Goal: Information Seeking & Learning: Learn about a topic

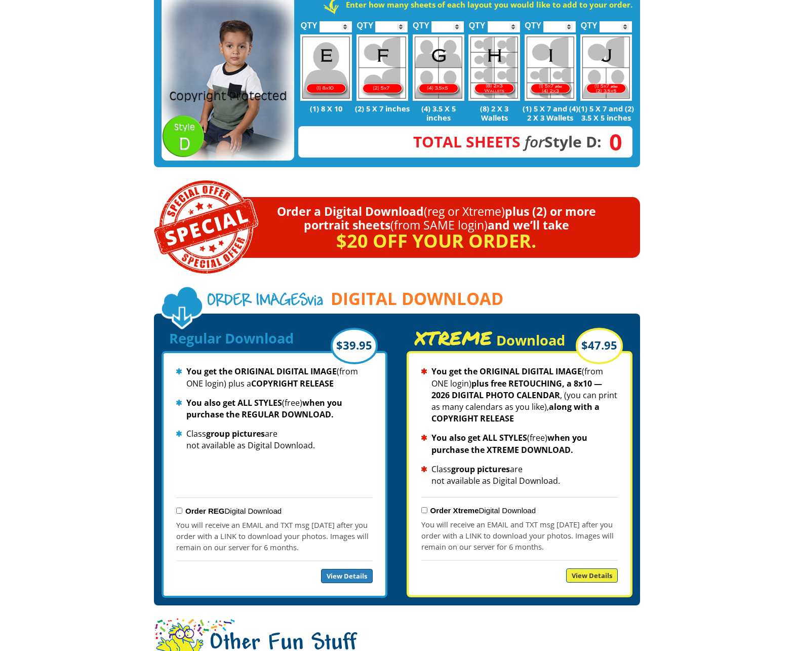
scroll to position [1318, 0]
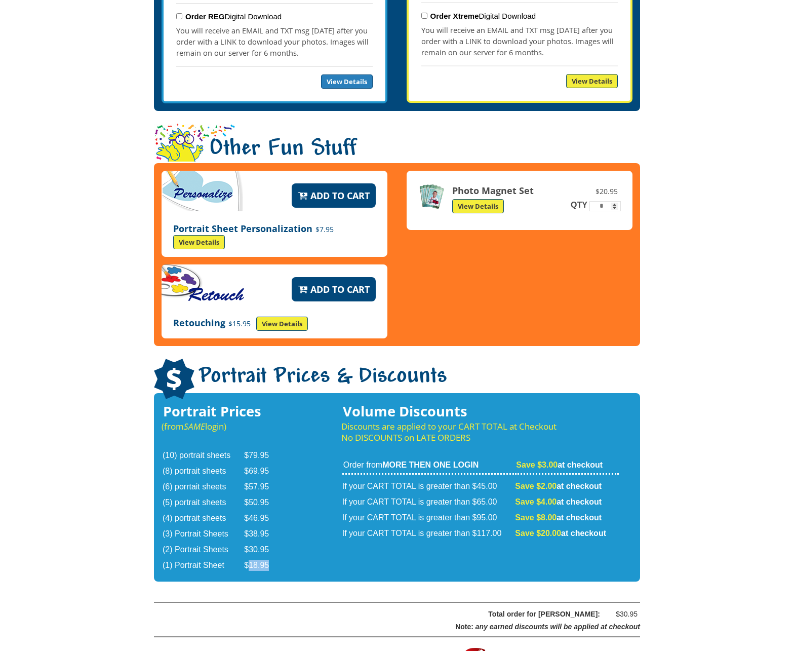
drag, startPoint x: 248, startPoint y: 543, endPoint x: 274, endPoint y: 543, distance: 26.3
click at [275, 558] on td "$18.95" at bounding box center [262, 565] width 37 height 15
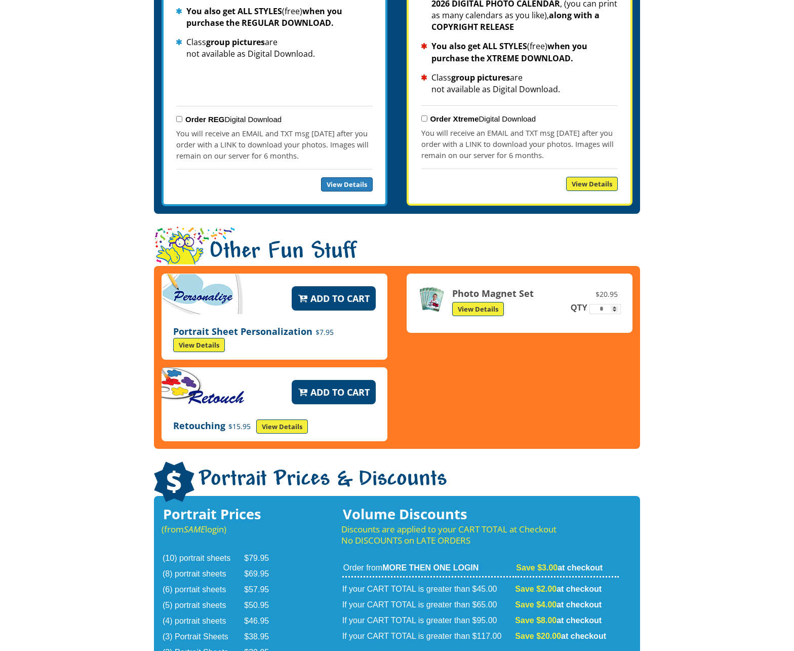
scroll to position [718, 0]
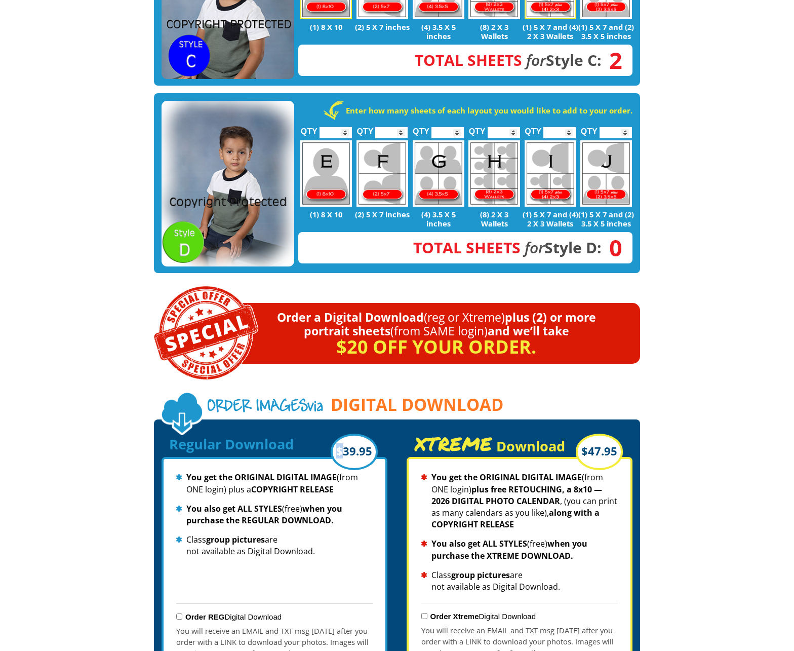
drag, startPoint x: 346, startPoint y: 425, endPoint x: 380, endPoint y: 427, distance: 34.5
click at [380, 427] on div "Regular Download $39.95 You get the ORIGINAL DIGITAL IMAGE (from ONE login) plu…" at bounding box center [275, 565] width 226 height 276
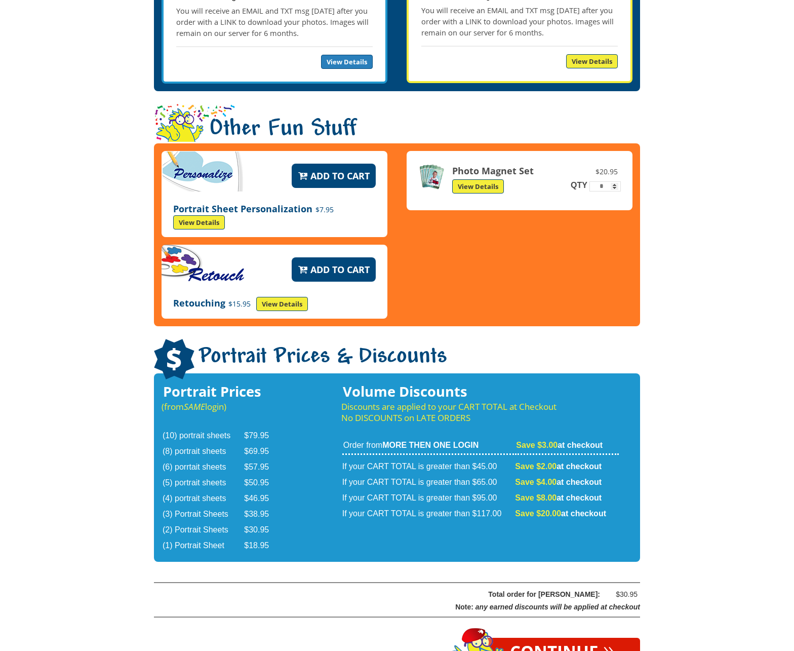
scroll to position [1463, 0]
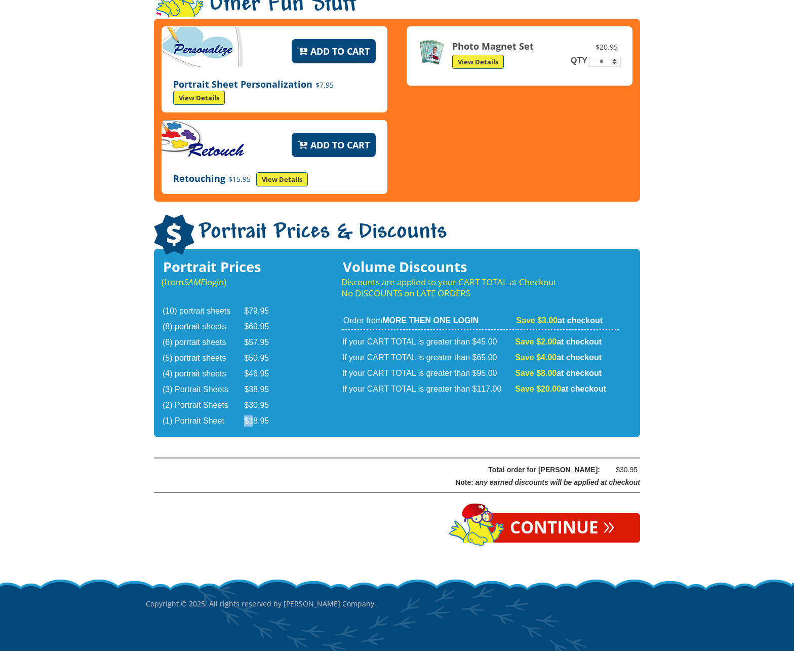
drag, startPoint x: 255, startPoint y: 398, endPoint x: 282, endPoint y: 397, distance: 27.4
click at [282, 397] on table "(10) portrait sheets $79.95 (8) portrait sheets $69.95 (6) porrtait sheets $57.…" at bounding box center [222, 366] width 121 height 127
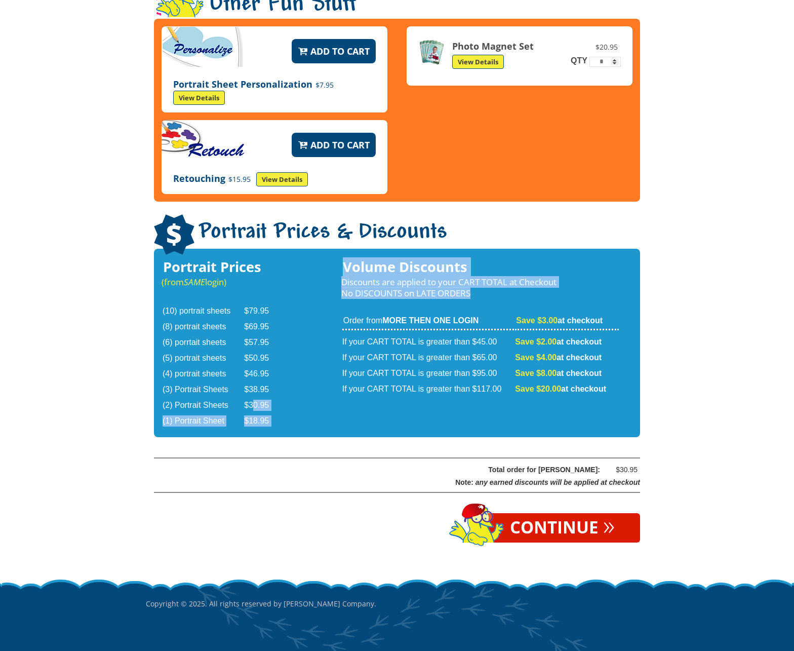
drag, startPoint x: 252, startPoint y: 377, endPoint x: 285, endPoint y: 378, distance: 33.5
click at [285, 378] on div "Portrait Prices (from SAME login) (10) portrait sheets $79.95 (8) portrait shee…" at bounding box center [397, 343] width 486 height 188
click at [274, 398] on td "$30.95" at bounding box center [262, 405] width 37 height 15
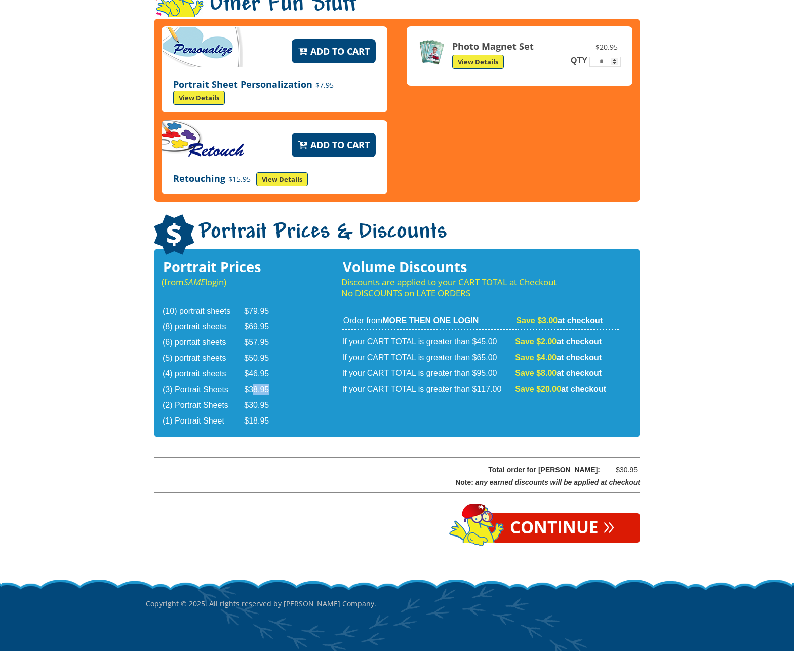
drag, startPoint x: 255, startPoint y: 363, endPoint x: 279, endPoint y: 360, distance: 24.5
click at [279, 382] on td "$38.95" at bounding box center [262, 389] width 37 height 15
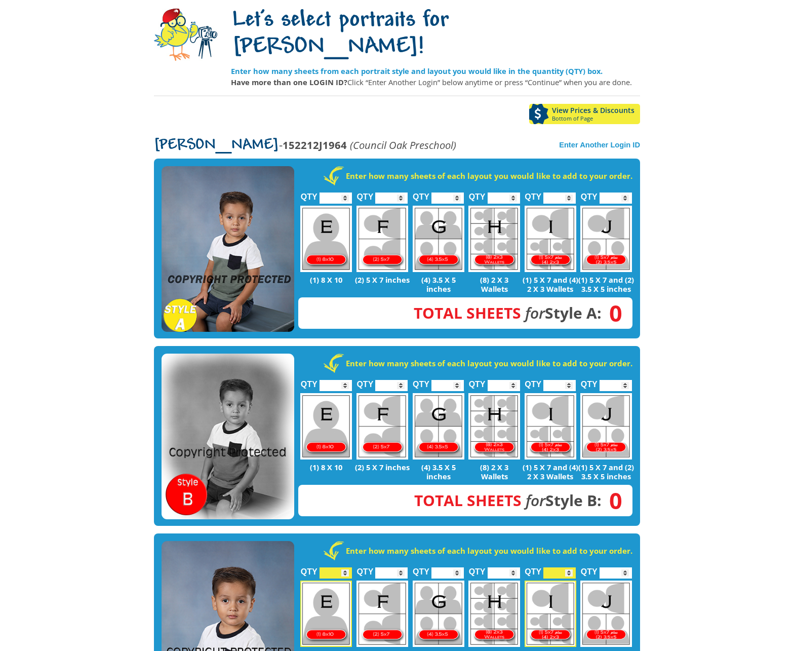
scroll to position [187, 0]
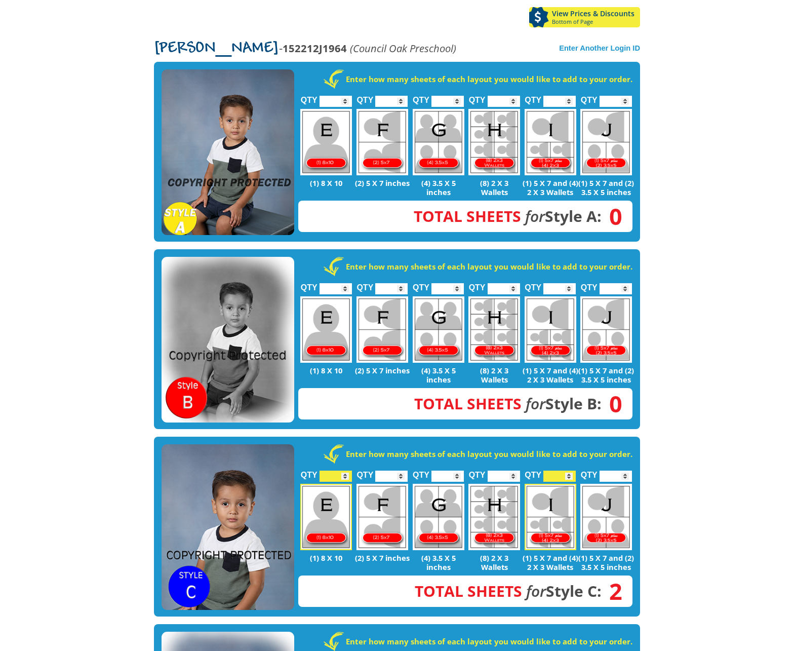
click at [261, 459] on img at bounding box center [228, 527] width 133 height 166
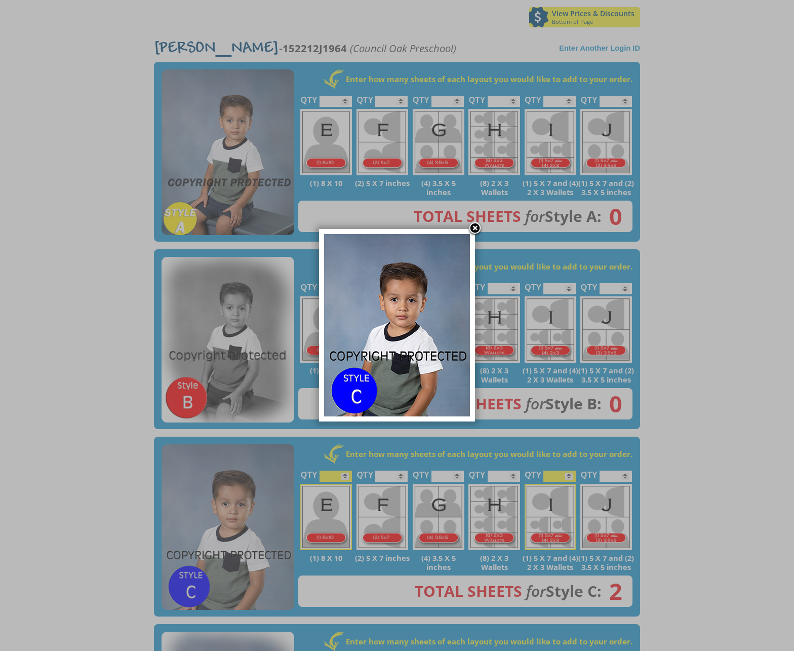
click at [474, 230] on link at bounding box center [475, 228] width 15 height 15
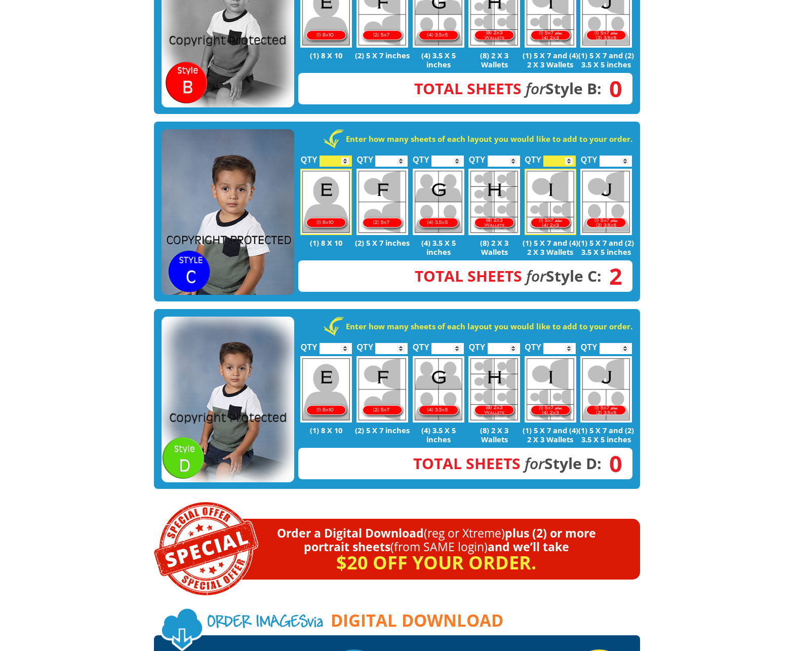
scroll to position [154, 0]
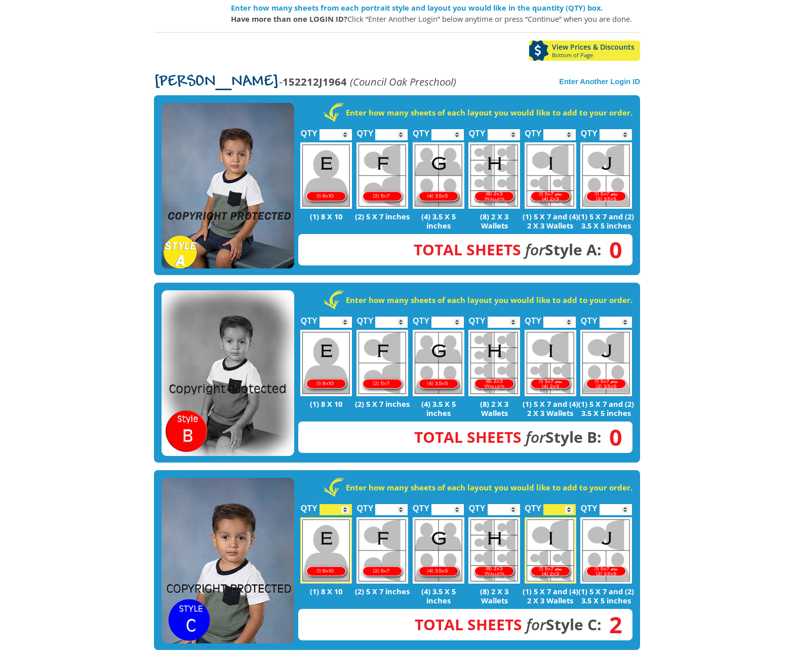
click at [233, 318] on img at bounding box center [228, 373] width 133 height 166
